Goal: Task Accomplishment & Management: Manage account settings

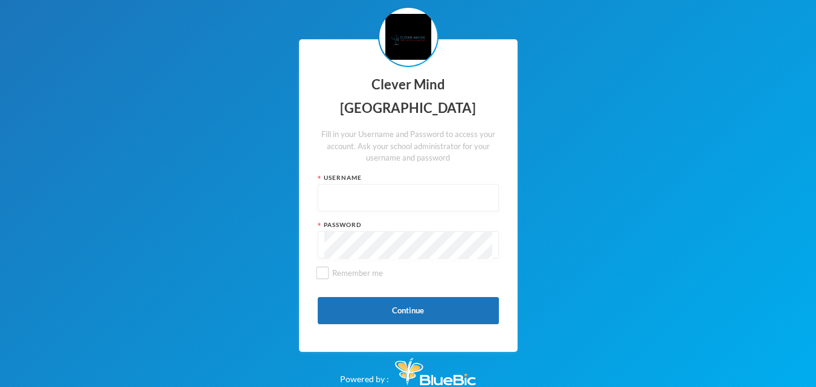
click at [387, 199] on input "text" at bounding box center [408, 198] width 168 height 27
type input "admin"
click at [390, 310] on button "Continue" at bounding box center [408, 310] width 181 height 27
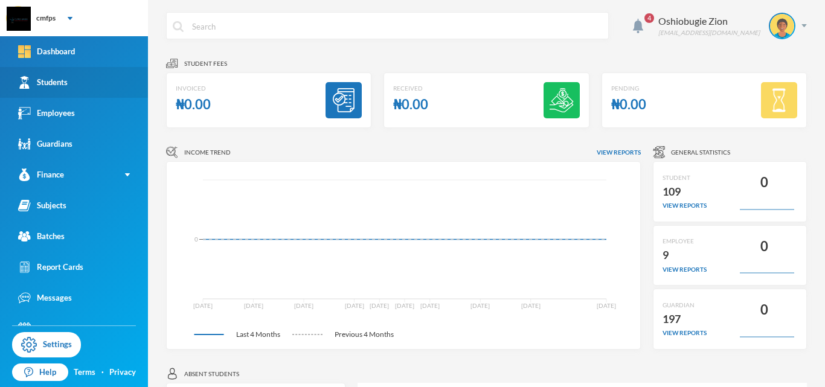
click at [96, 82] on link "Students" at bounding box center [74, 82] width 148 height 31
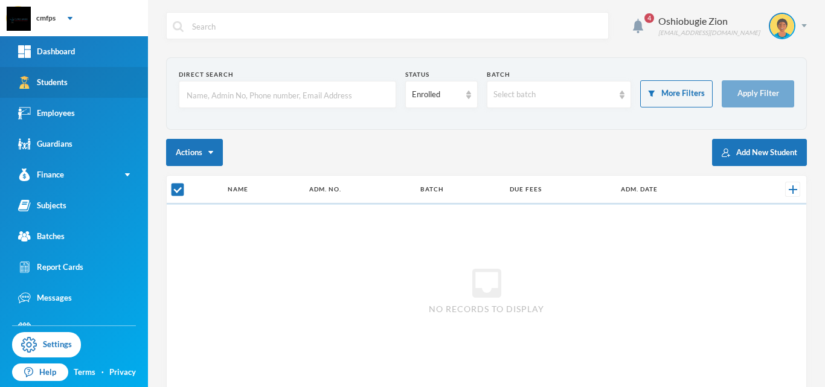
checkbox input "false"
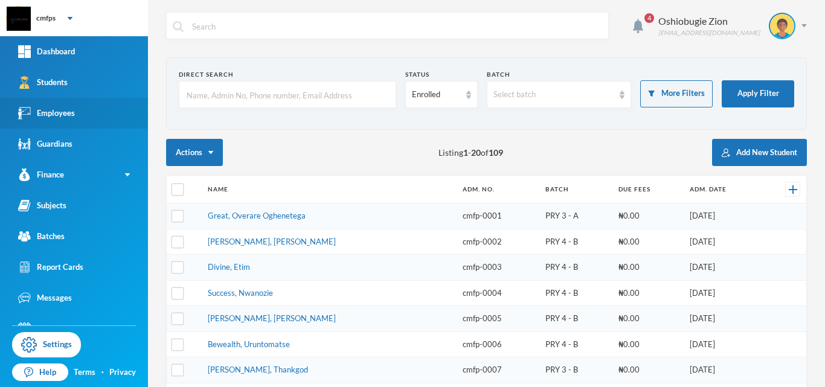
click at [79, 118] on link "Employees" at bounding box center [74, 113] width 148 height 31
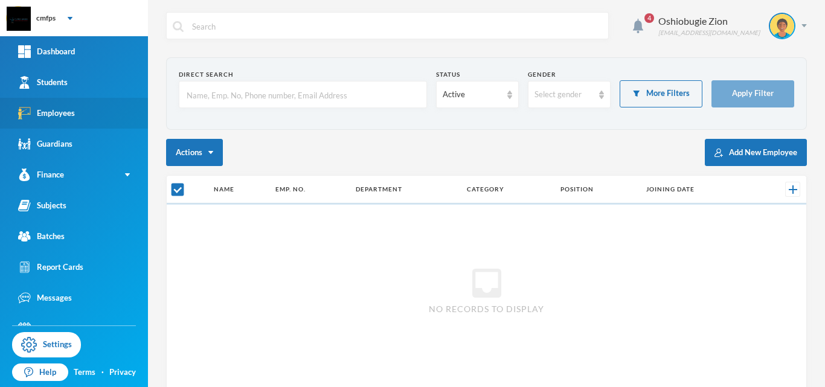
checkbox input "false"
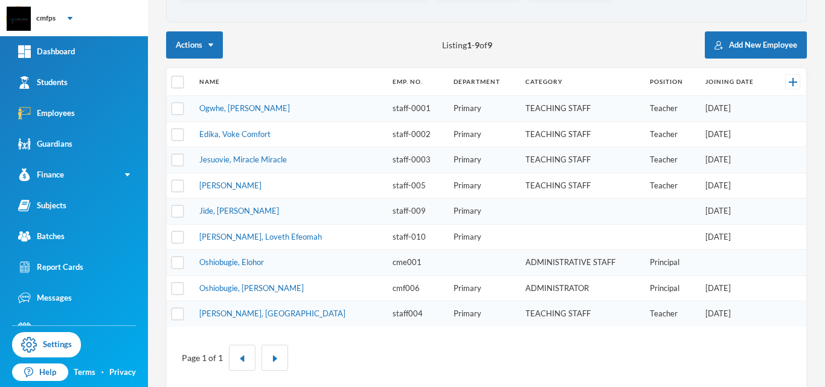
scroll to position [109, 0]
drag, startPoint x: 819, startPoint y: 65, endPoint x: 813, endPoint y: 142, distance: 78.2
click at [813, 142] on div "4 Oshiobugie Zion believeinzion@gmail.com Direct Search Status Active Gender Se…" at bounding box center [486, 193] width 677 height 387
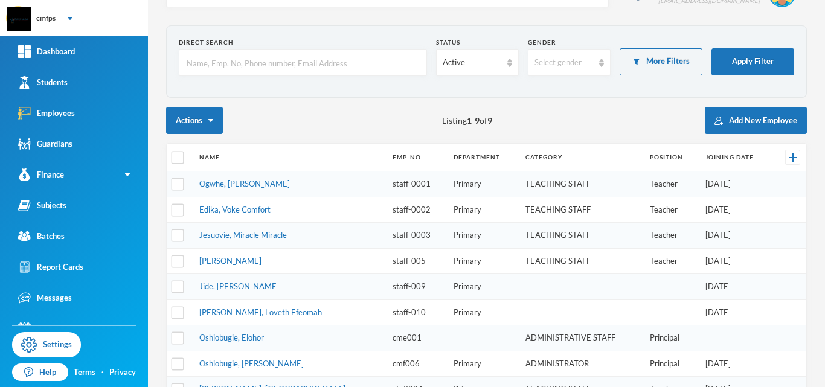
scroll to position [0, 0]
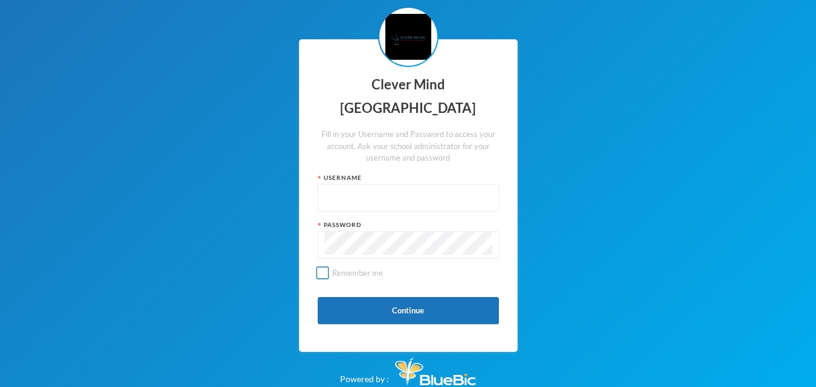
type input "admin"
click at [327, 271] on input "Remember me" at bounding box center [322, 273] width 13 height 13
checkbox input "true"
click at [412, 313] on button "Continue" at bounding box center [408, 310] width 181 height 27
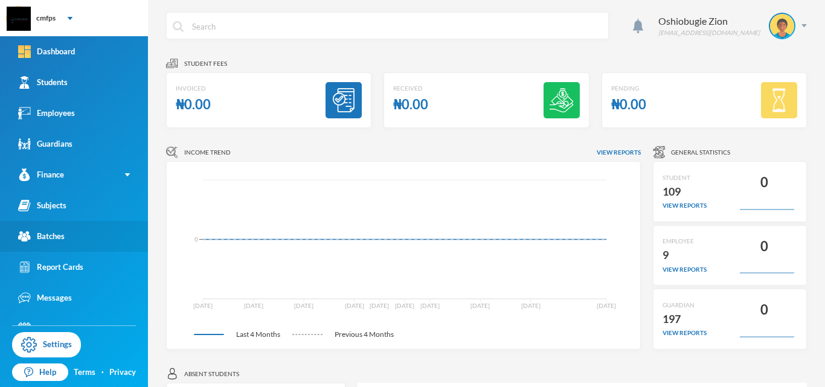
click at [106, 233] on link "Batches" at bounding box center [74, 236] width 148 height 31
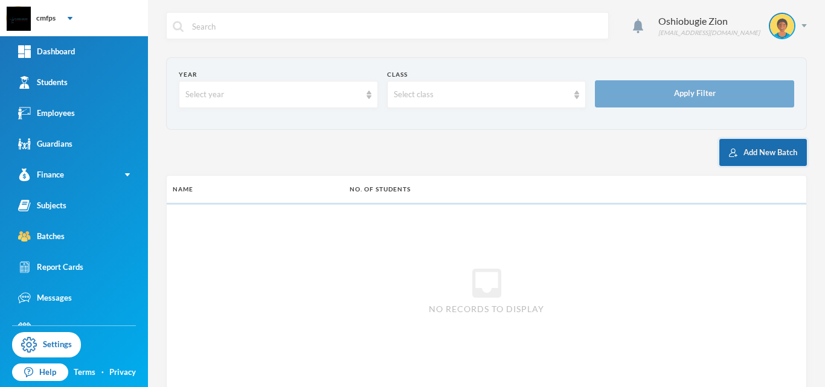
click at [751, 159] on button "Add New Batch" at bounding box center [763, 152] width 88 height 27
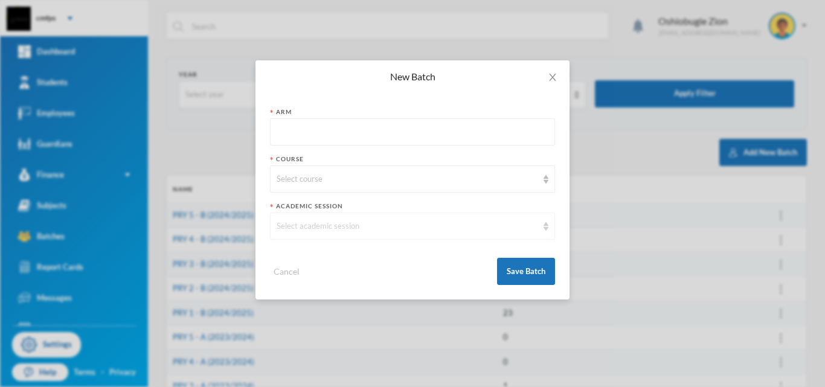
click at [548, 223] on img at bounding box center [545, 226] width 5 height 8
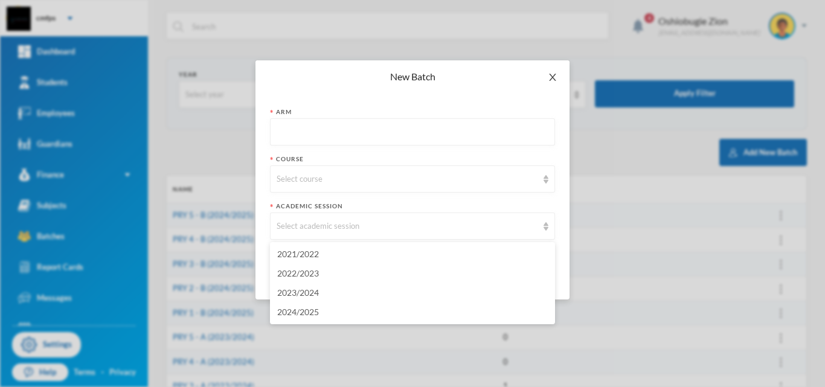
click at [553, 78] on icon "icon: close" at bounding box center [552, 77] width 7 height 7
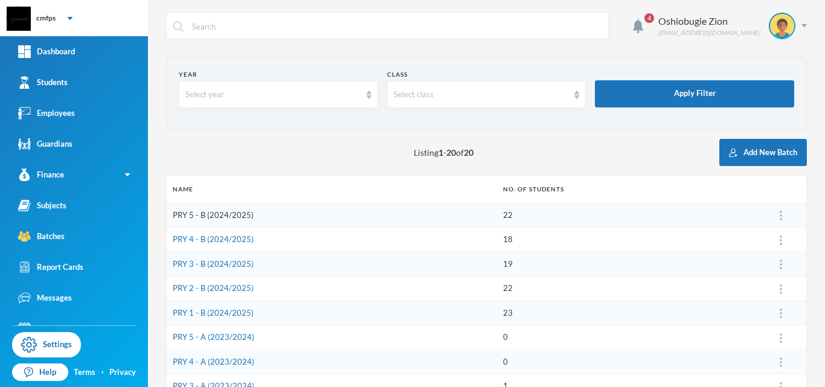
click at [222, 215] on link "PRY 5 - B (2024/2025)" at bounding box center [213, 215] width 81 height 10
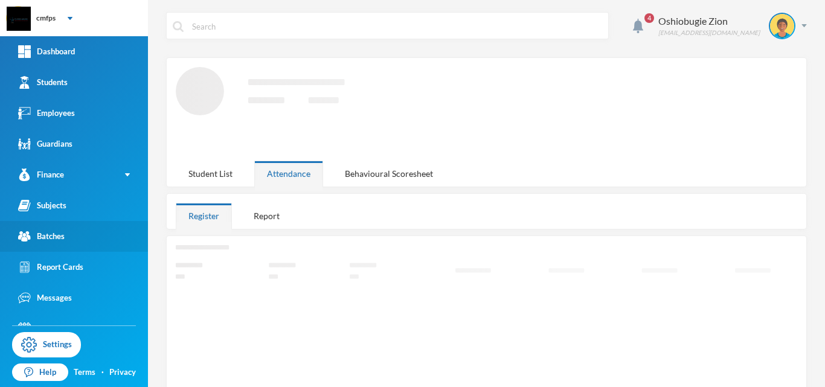
click at [51, 230] on div "Batches" at bounding box center [41, 236] width 46 height 13
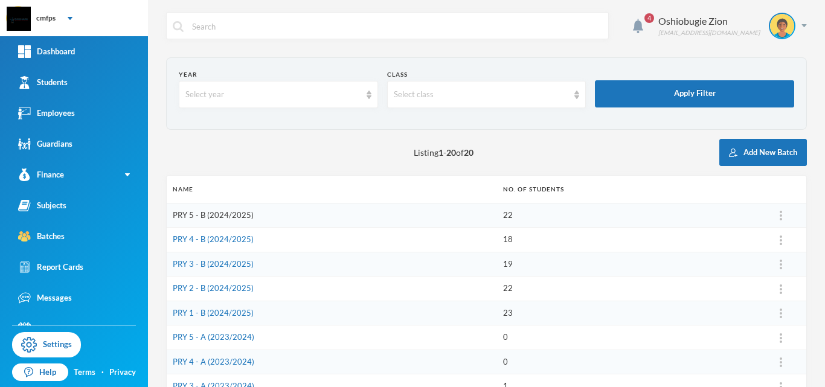
click at [237, 217] on link "PRY 5 - B (2024/2025)" at bounding box center [213, 215] width 81 height 10
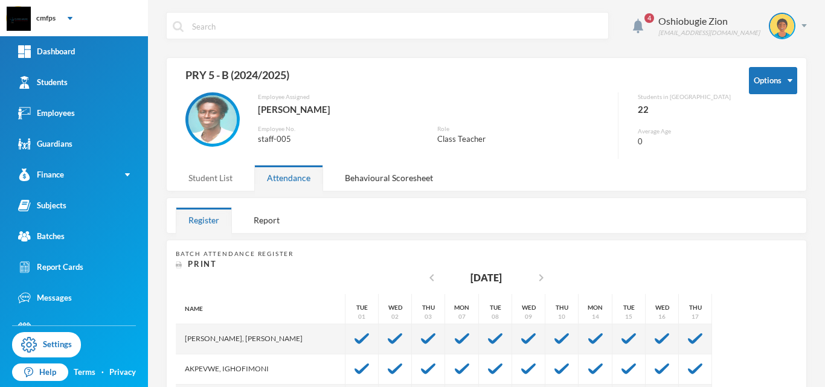
click at [221, 177] on div "Student List" at bounding box center [210, 178] width 69 height 26
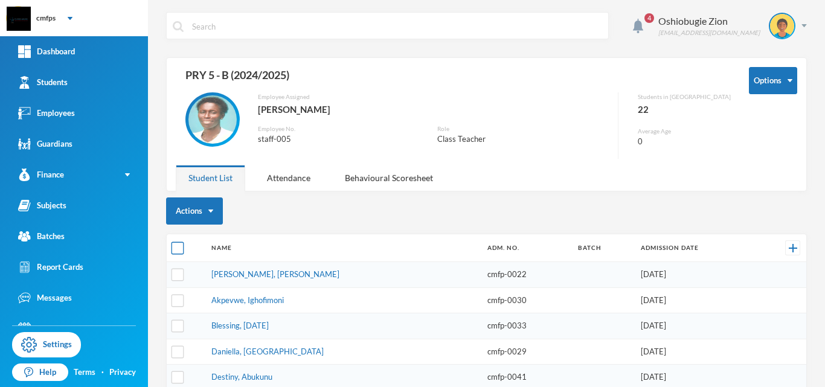
click at [181, 249] on input "checkbox" at bounding box center [177, 248] width 13 height 13
checkbox input "true"
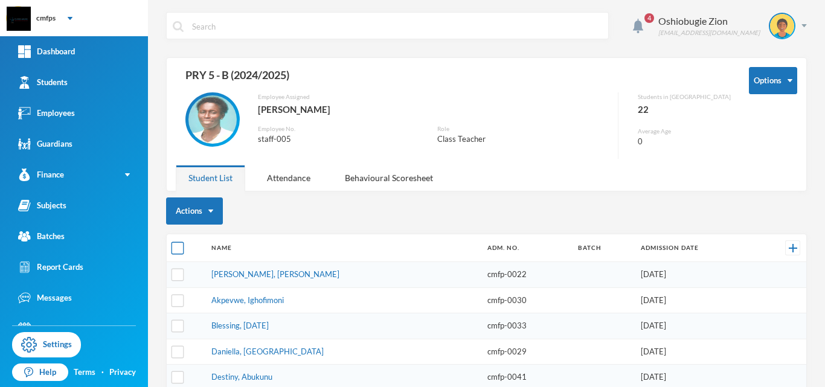
checkbox input "true"
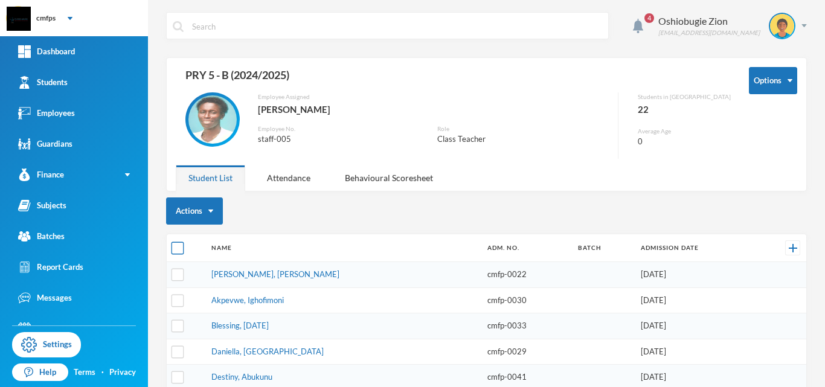
checkbox input "true"
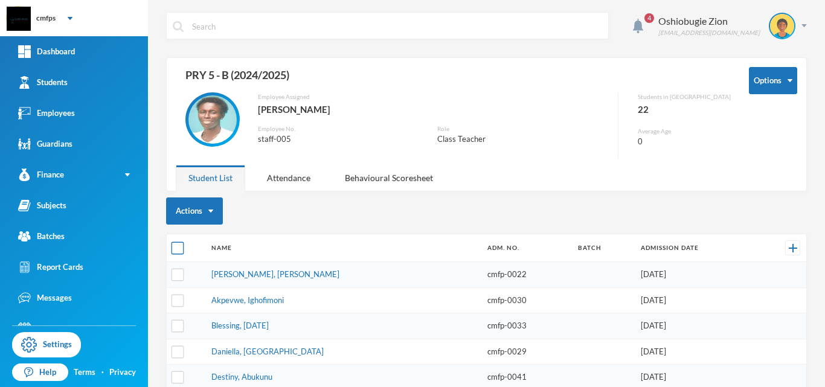
checkbox input "true"
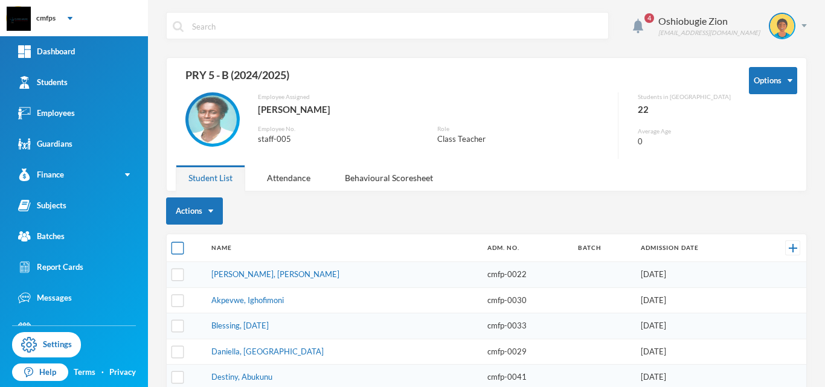
checkbox input "true"
click at [181, 248] on input "checkbox" at bounding box center [177, 248] width 13 height 13
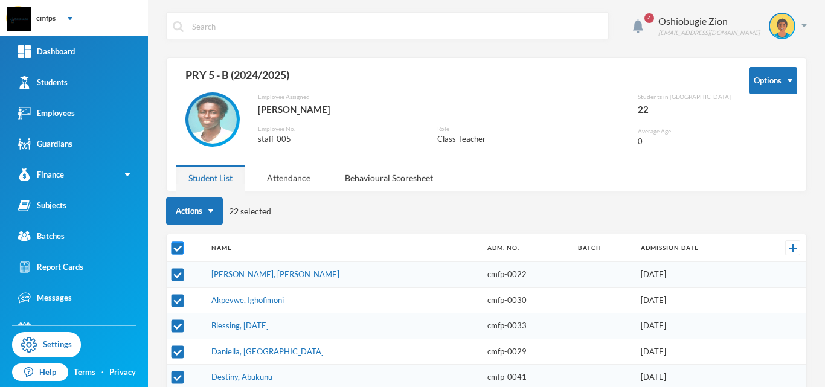
checkbox input "false"
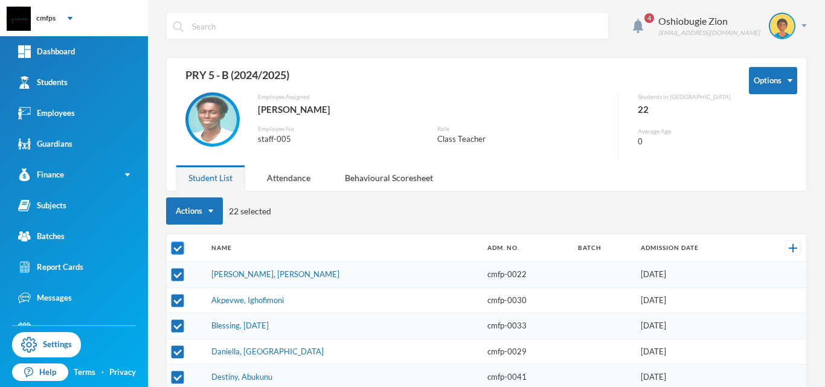
checkbox input "false"
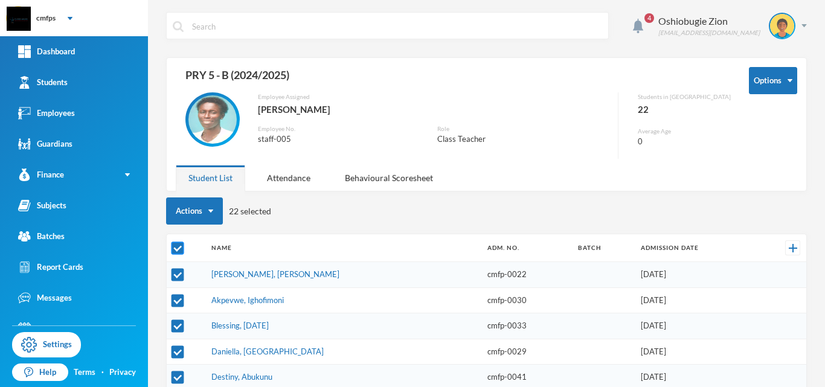
checkbox input "false"
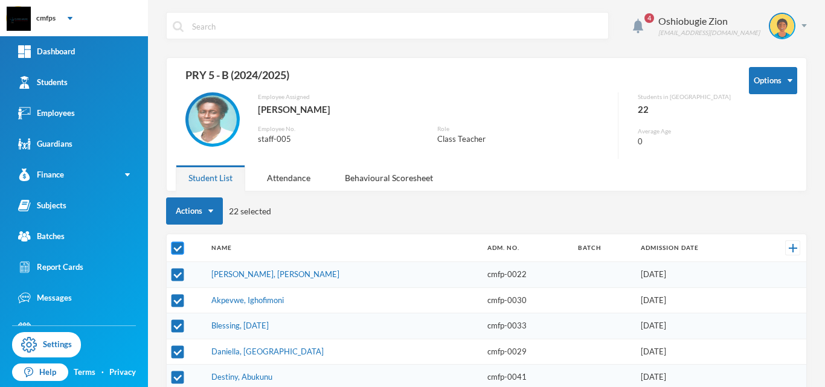
checkbox input "false"
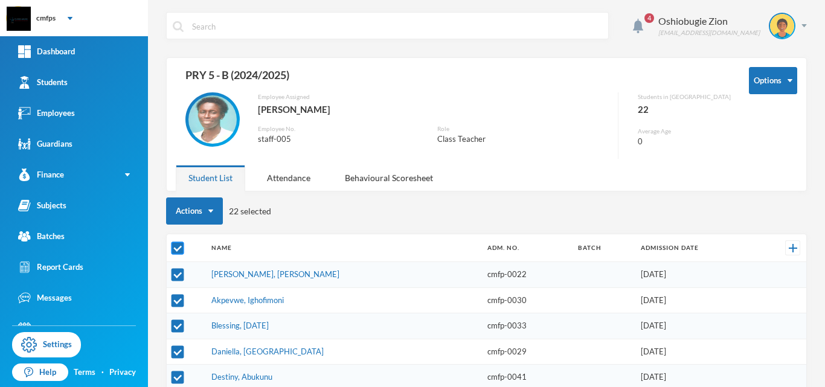
checkbox input "false"
click at [176, 272] on input "checkbox" at bounding box center [177, 275] width 13 height 13
click at [178, 275] on input "checkbox" at bounding box center [177, 275] width 13 height 13
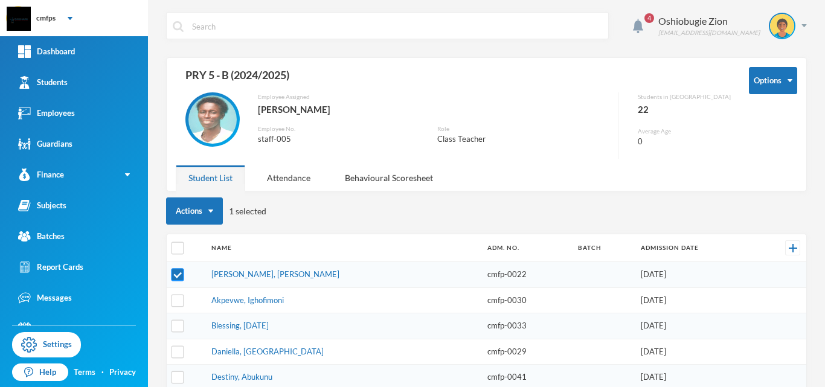
checkbox input "false"
click at [181, 248] on input "checkbox" at bounding box center [177, 248] width 13 height 13
checkbox input "true"
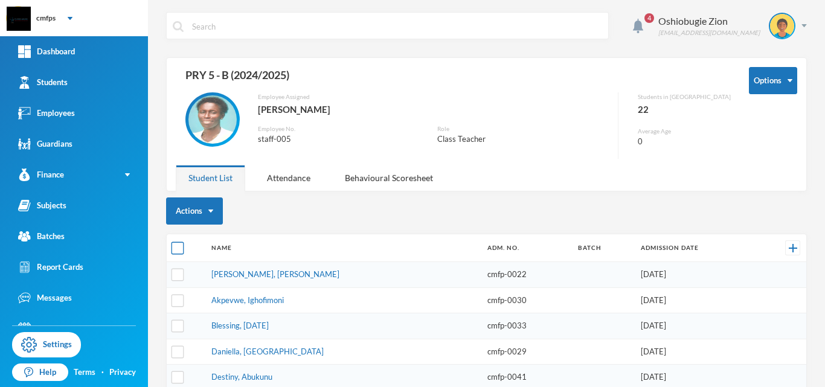
checkbox input "true"
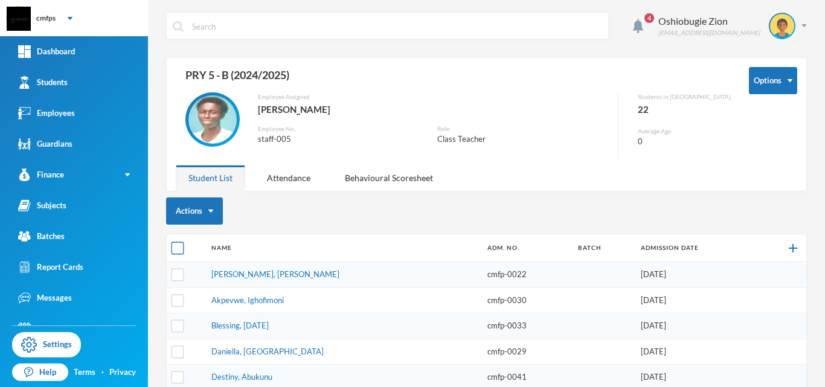
checkbox input "true"
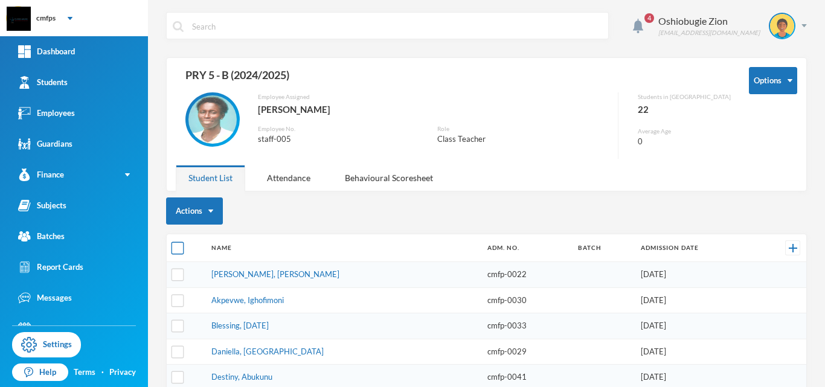
checkbox input "true"
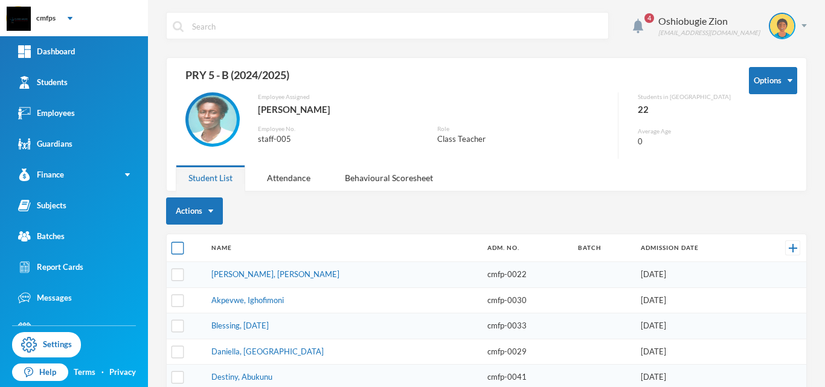
checkbox input "true"
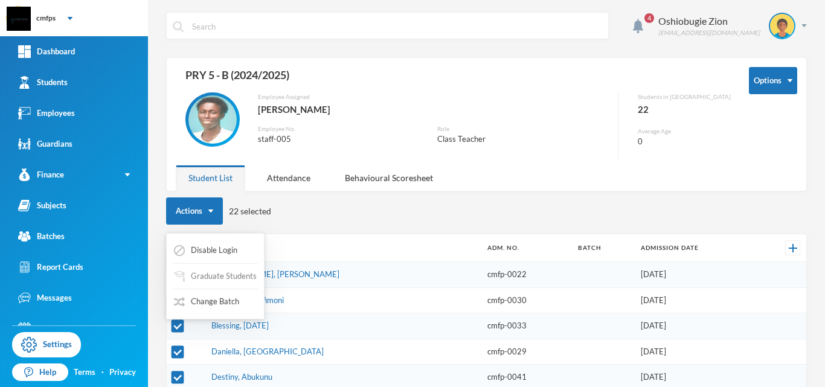
click at [218, 276] on button "Graduate Students" at bounding box center [215, 277] width 85 height 22
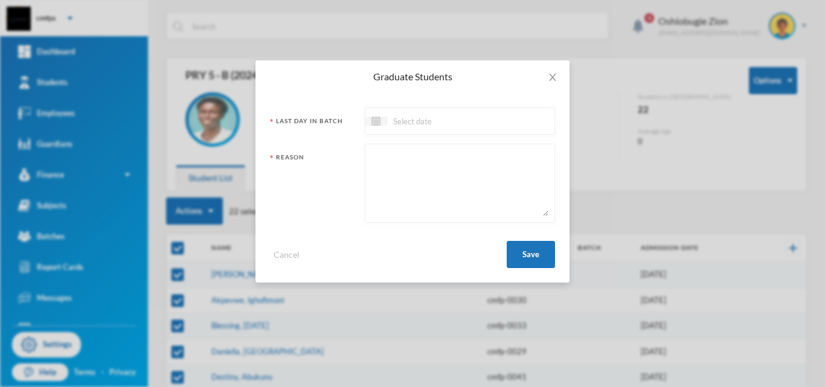
click at [427, 127] on input at bounding box center [437, 121] width 101 height 14
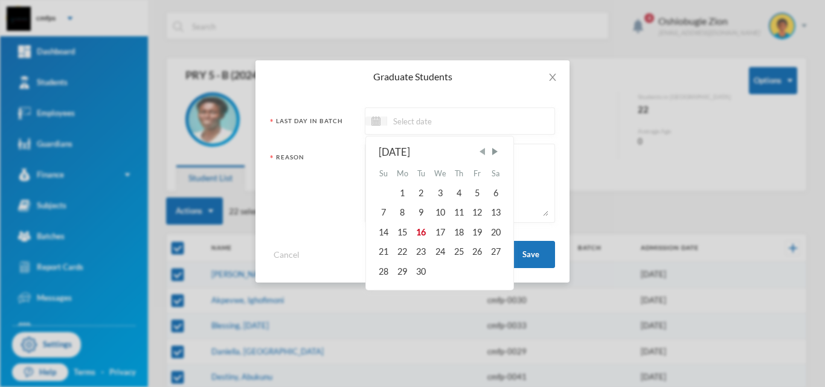
click at [481, 153] on span "Previous Month" at bounding box center [481, 151] width 11 height 11
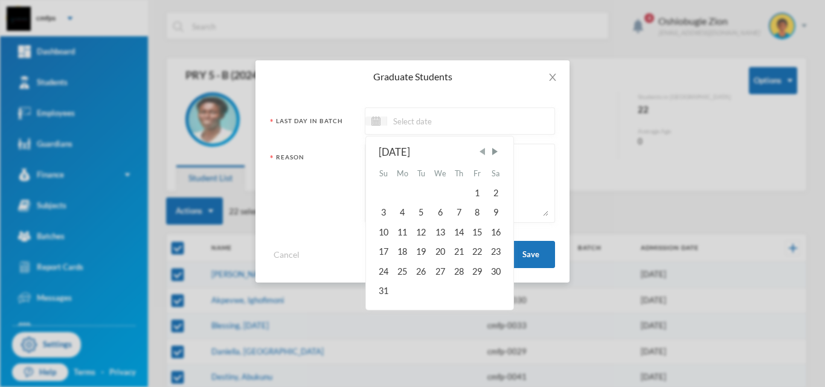
click at [481, 153] on span "Previous Month" at bounding box center [481, 151] width 11 height 11
click at [476, 194] on div "4" at bounding box center [477, 193] width 18 height 19
type input "[DATE]"
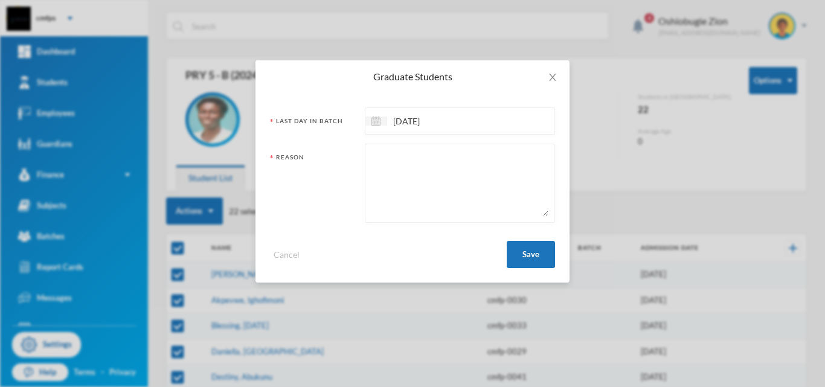
click at [465, 173] on textarea at bounding box center [459, 183] width 177 height 66
type textarea "promoted to the next class."
click at [525, 257] on button "Save" at bounding box center [531, 254] width 48 height 27
drag, startPoint x: 525, startPoint y: 257, endPoint x: 450, endPoint y: 245, distance: 75.8
click at [449, 243] on div "Cancel Save" at bounding box center [412, 250] width 285 height 36
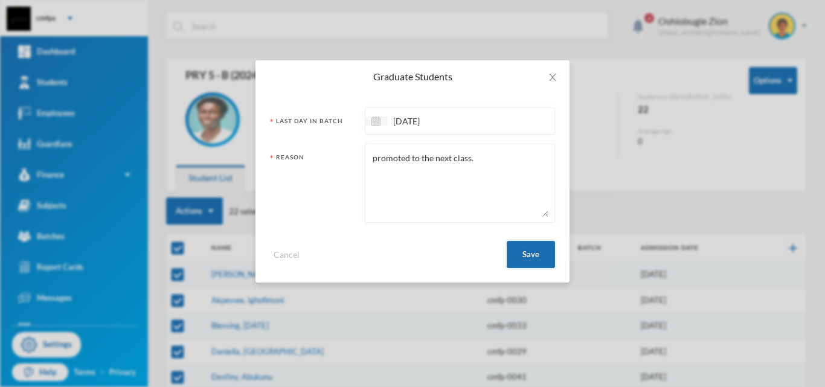
click at [533, 255] on button "Save" at bounding box center [531, 254] width 48 height 27
checkbox input "false"
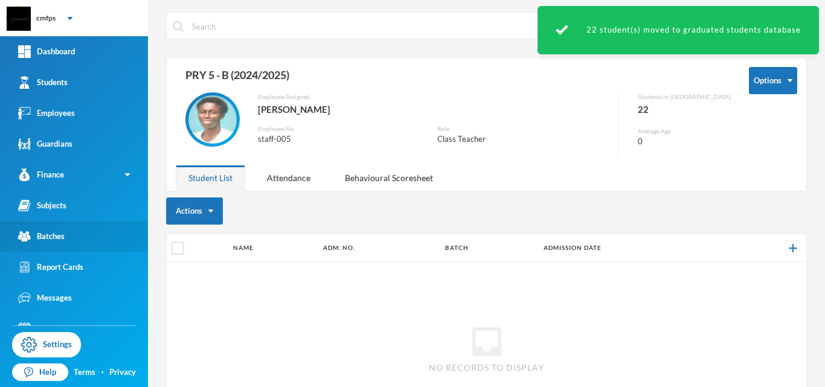
click at [78, 234] on link "Batches" at bounding box center [74, 236] width 148 height 31
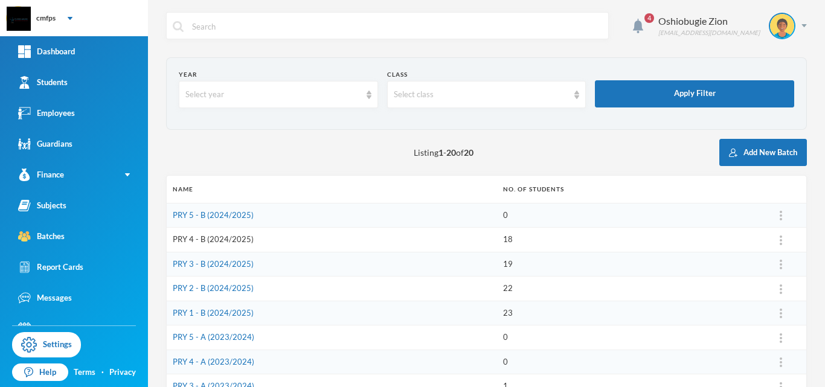
click at [227, 241] on link "PRY 4 - B (2024/2025)" at bounding box center [213, 239] width 81 height 10
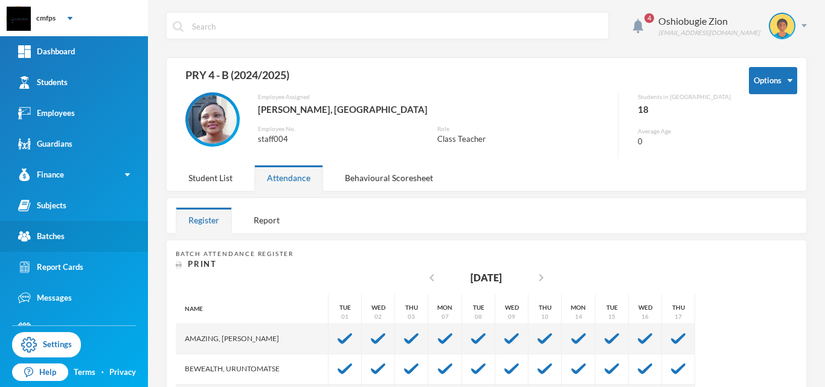
click at [60, 234] on div "Batches" at bounding box center [41, 236] width 46 height 13
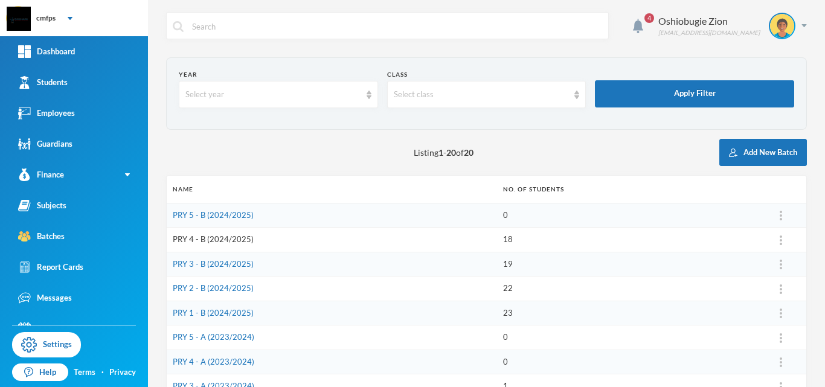
click at [205, 238] on link "PRY 4 - B (2024/2025)" at bounding box center [213, 239] width 81 height 10
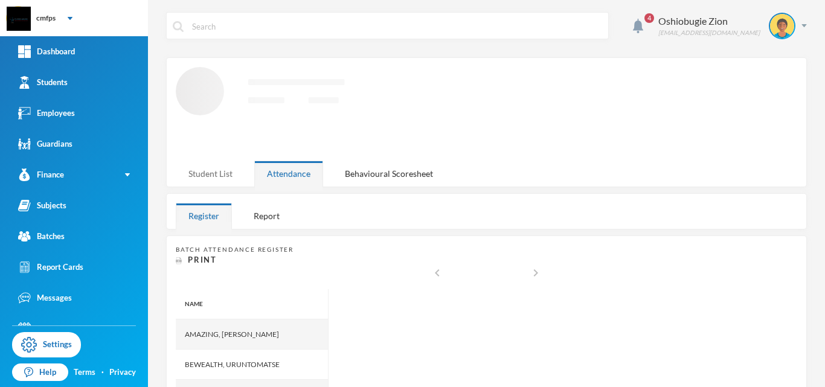
click at [208, 172] on div "Student List" at bounding box center [210, 174] width 69 height 26
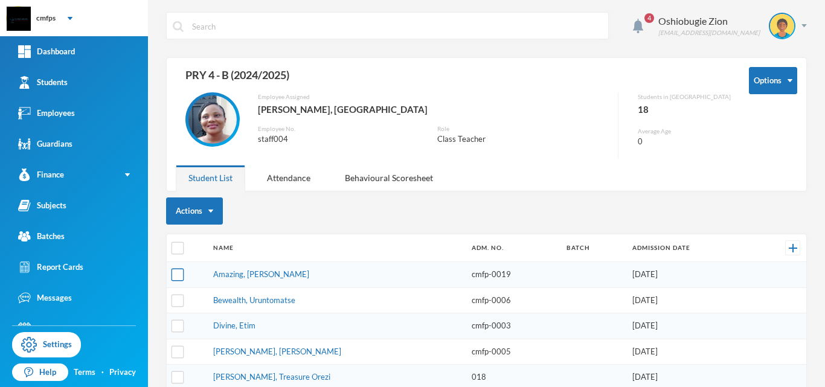
click at [180, 275] on input "checkbox" at bounding box center [177, 275] width 13 height 13
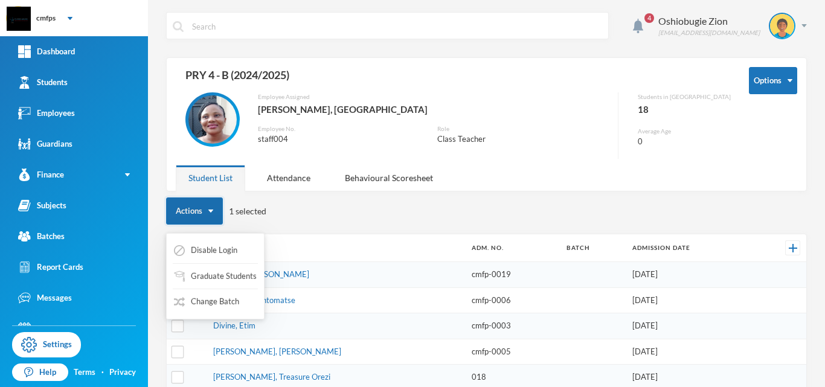
click at [211, 207] on button "Actions" at bounding box center [194, 210] width 57 height 27
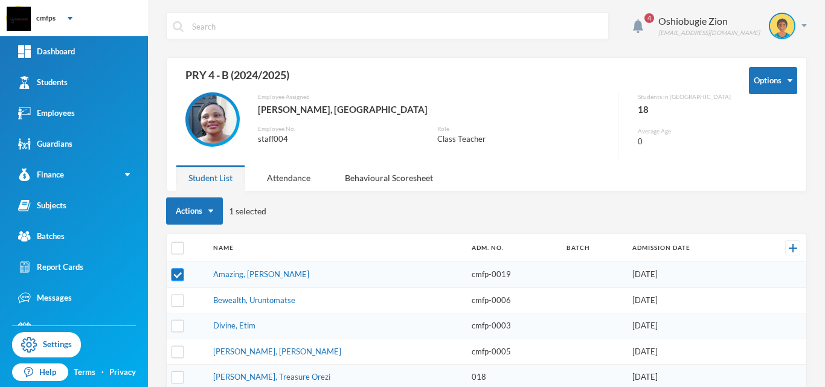
click at [180, 275] on input "checkbox" at bounding box center [177, 275] width 13 height 13
checkbox input "false"
click at [83, 92] on link "Students" at bounding box center [74, 82] width 148 height 31
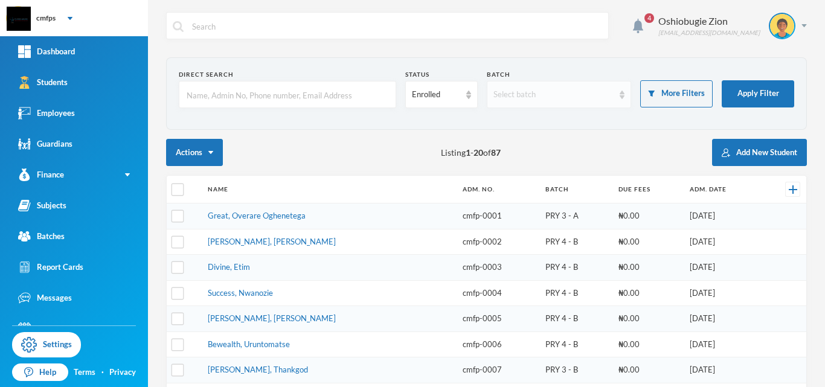
click at [587, 99] on div "Select batch" at bounding box center [553, 95] width 121 height 12
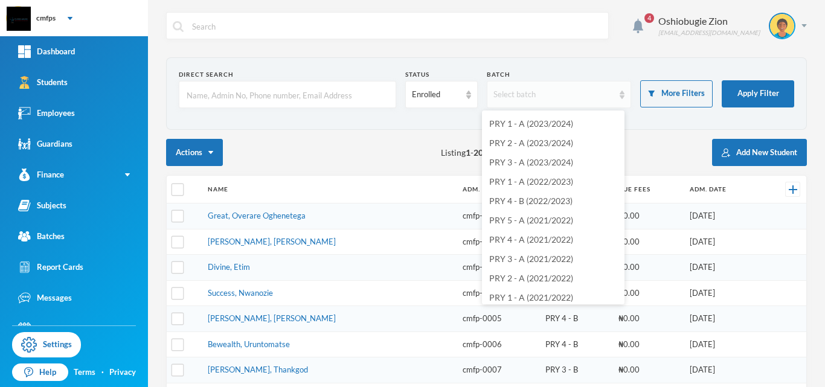
scroll to position [99, 0]
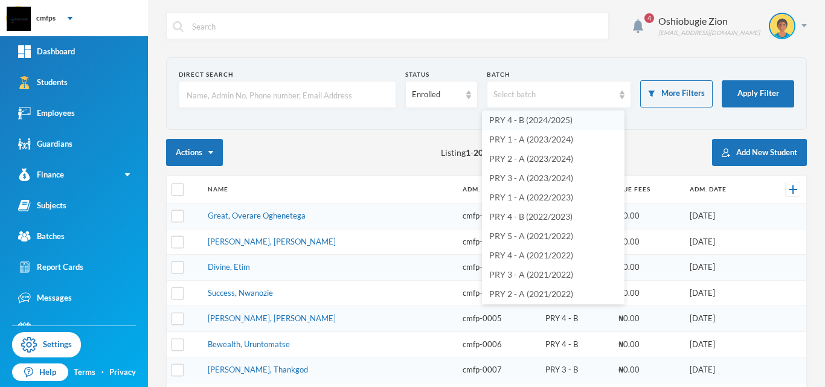
click at [561, 123] on span "PRY 4 - B (2024/2025)" at bounding box center [530, 120] width 83 height 10
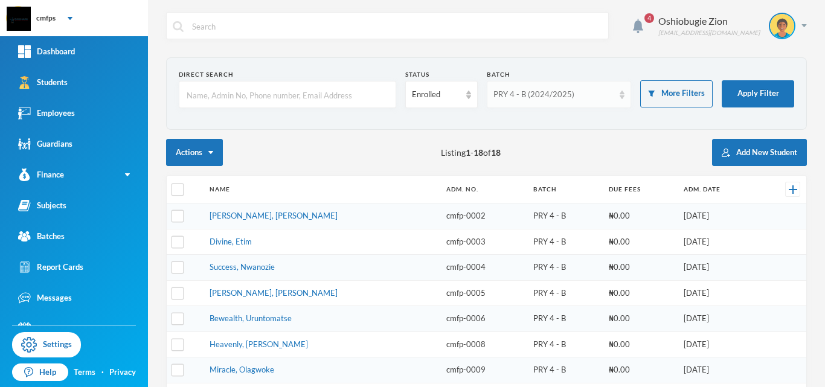
click at [596, 99] on div "PRY 4 - B (2024/2025)" at bounding box center [553, 95] width 121 height 12
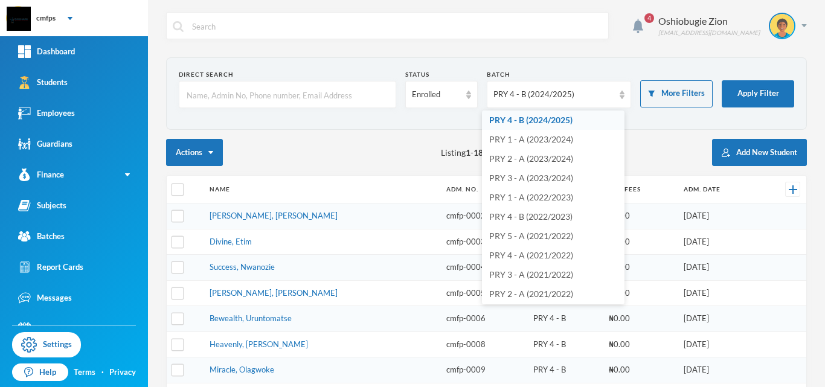
click at [546, 117] on span "PRY 4 - B (2024/2025)" at bounding box center [530, 120] width 83 height 10
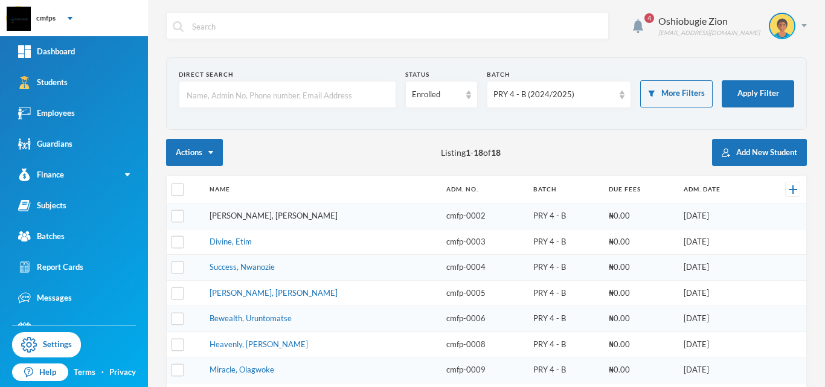
click at [249, 214] on link "Geradine, Collins" at bounding box center [273, 216] width 128 height 10
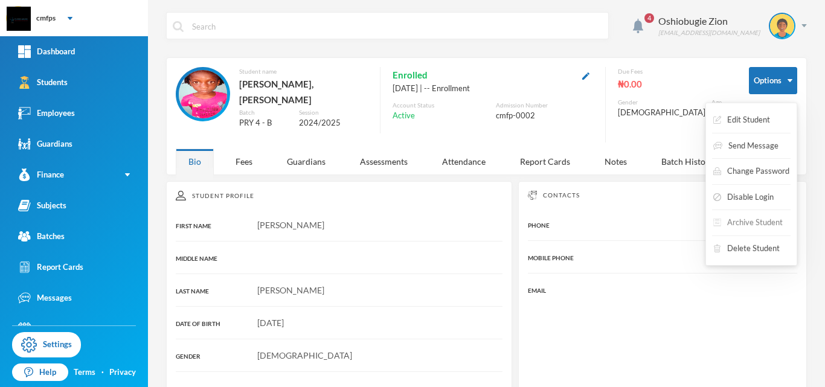
click at [756, 224] on button "Archive Student" at bounding box center [748, 223] width 72 height 22
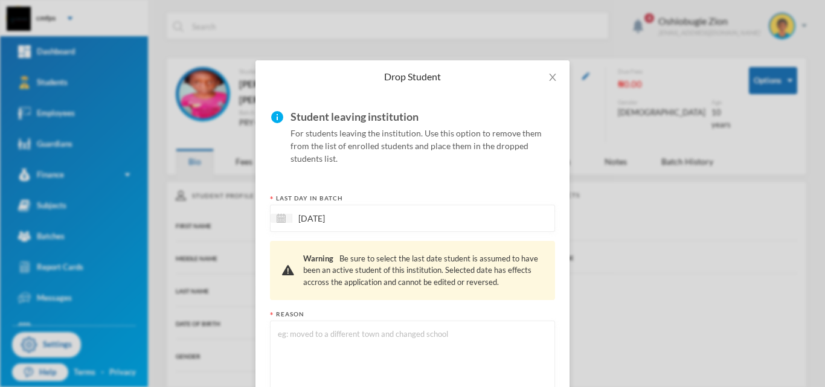
click at [421, 217] on div "16/09/2025" at bounding box center [412, 218] width 285 height 27
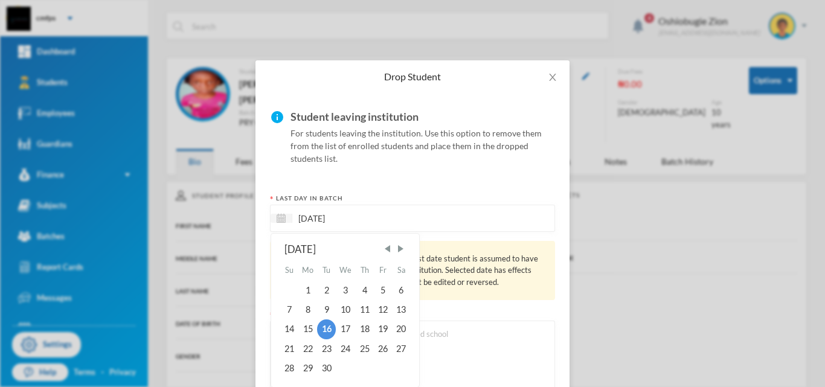
click at [446, 226] on div "16/09/2025 September 2025 Su Mo Tu We Th Fr Sa 1 2 3 4 5 6 7 8 9 10 11 12 13 14…" at bounding box center [412, 218] width 285 height 27
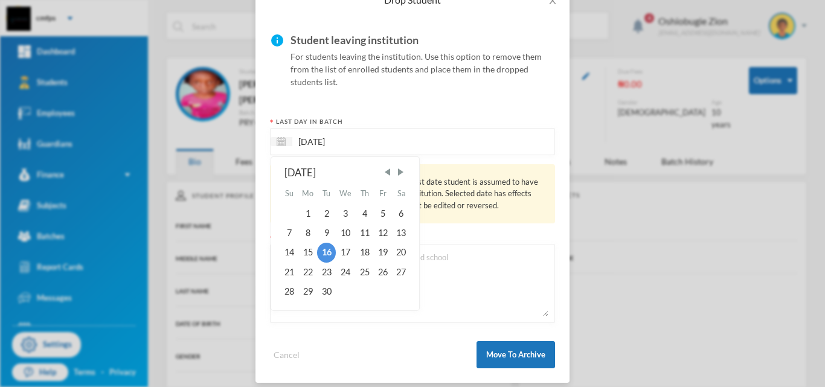
scroll to position [87, 0]
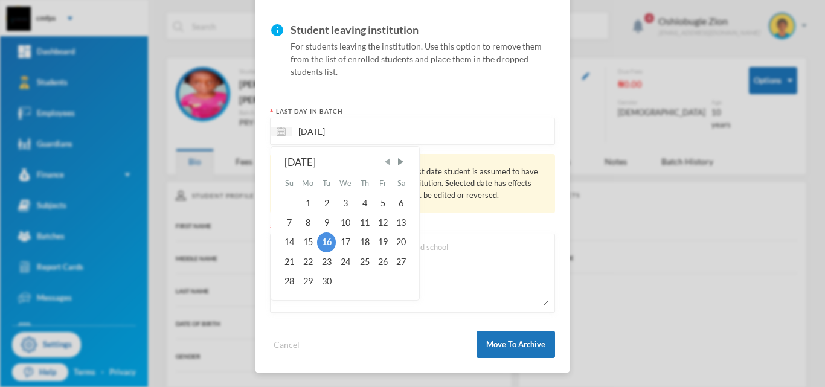
click at [383, 164] on span "Previous Month" at bounding box center [387, 161] width 11 height 11
click at [378, 205] on div "4" at bounding box center [383, 202] width 18 height 19
type input "[DATE]"
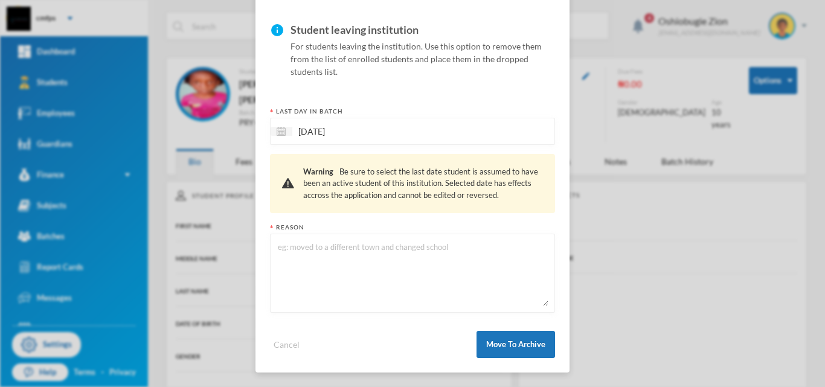
click at [411, 249] on textarea at bounding box center [413, 273] width 272 height 66
click at [638, 279] on div "Drop Student info Student leaving institution For students leaving the institut…" at bounding box center [412, 193] width 825 height 387
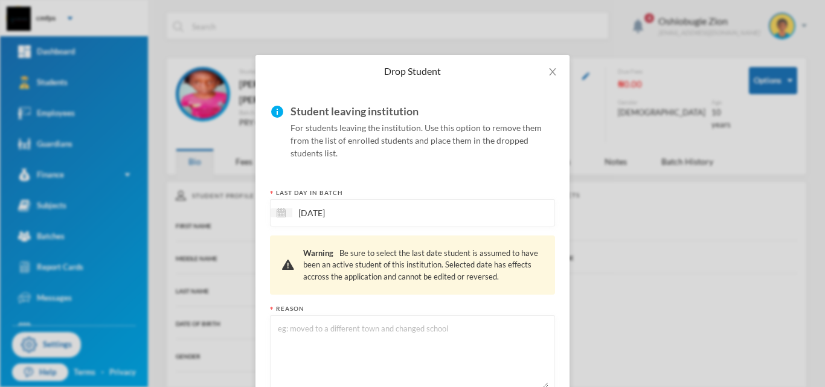
scroll to position [0, 0]
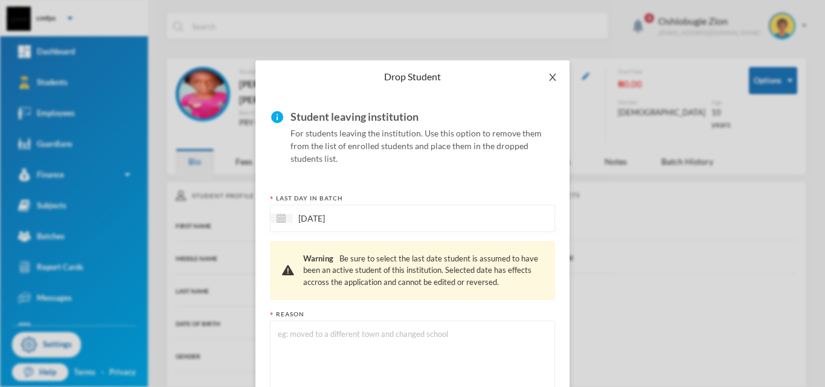
click at [549, 80] on icon "icon: close" at bounding box center [552, 77] width 7 height 7
